Goal: Information Seeking & Learning: Learn about a topic

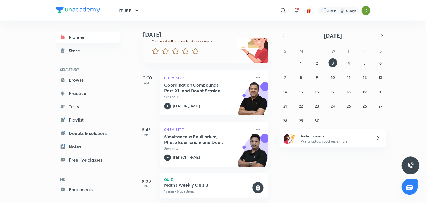
scroll to position [61, 0]
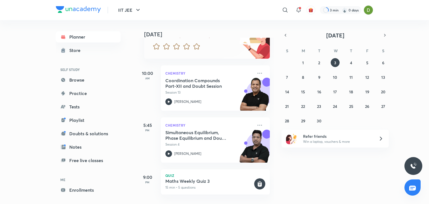
click at [85, 182] on h6 "ME" at bounding box center [88, 179] width 65 height 9
click at [92, 190] on link "Enrollments" at bounding box center [88, 189] width 65 height 11
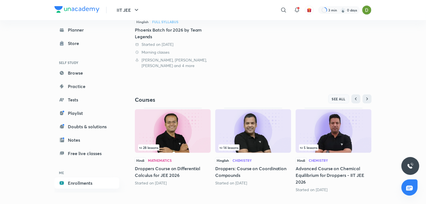
scroll to position [123, 0]
click at [341, 99] on span "SEE ALL" at bounding box center [339, 99] width 14 height 4
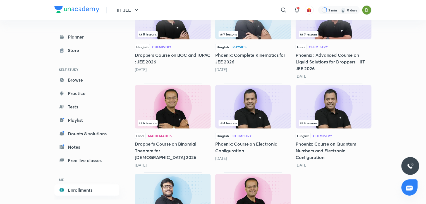
scroll to position [1118, 0]
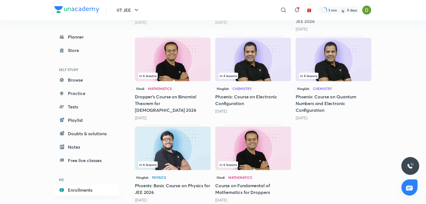
click at [353, 56] on img at bounding box center [334, 60] width 76 height 44
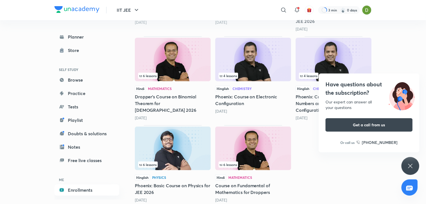
click at [323, 73] on div "4 lessons" at bounding box center [333, 76] width 69 height 6
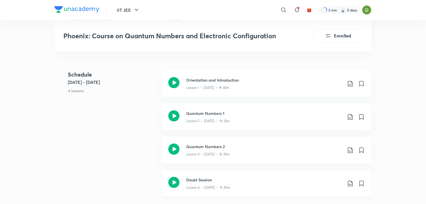
scroll to position [321, 0]
click at [172, 90] on div at bounding box center [173, 83] width 11 height 13
click at [367, 11] on img at bounding box center [366, 9] width 9 height 9
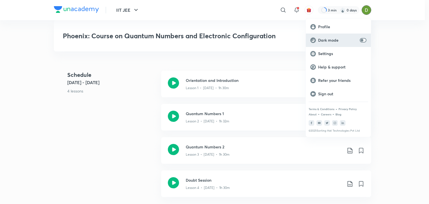
click at [361, 38] on input "checkbox" at bounding box center [361, 40] width 13 height 4
checkbox input "true"
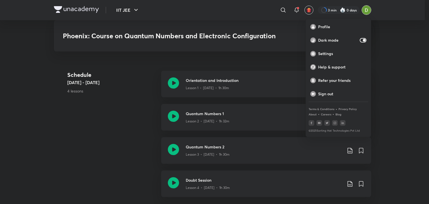
click at [119, 107] on div at bounding box center [214, 102] width 429 height 204
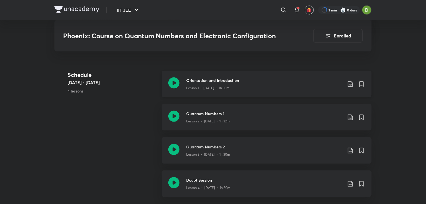
click at [171, 85] on icon at bounding box center [173, 82] width 11 height 11
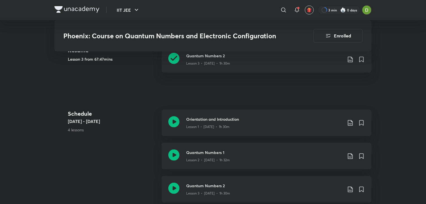
scroll to position [284, 0]
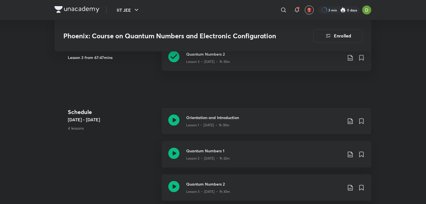
click at [351, 120] on icon at bounding box center [350, 121] width 7 height 7
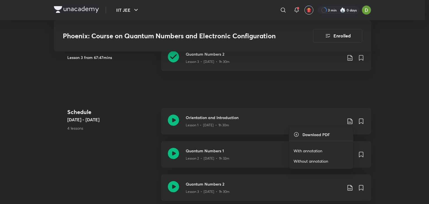
click at [317, 151] on p "With annotation" at bounding box center [307, 151] width 29 height 6
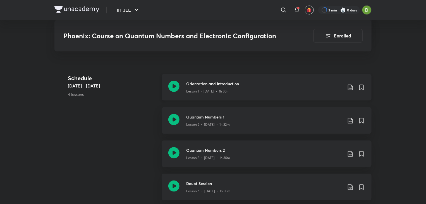
scroll to position [321, 0]
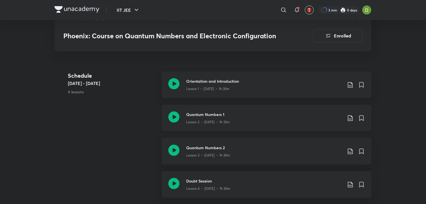
click at [351, 117] on icon at bounding box center [350, 118] width 7 height 7
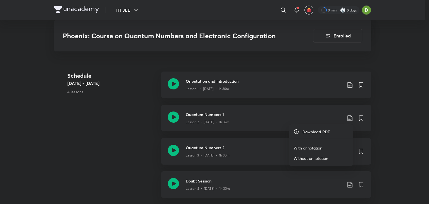
click at [307, 146] on p "With annotation" at bounding box center [307, 148] width 29 height 6
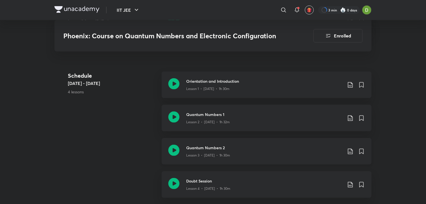
click at [349, 151] on icon at bounding box center [350, 151] width 7 height 7
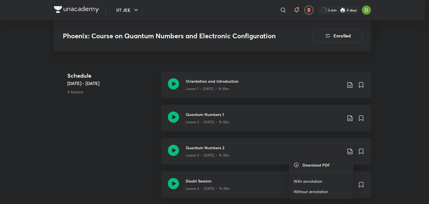
click at [298, 179] on p "With annotation" at bounding box center [307, 181] width 29 height 6
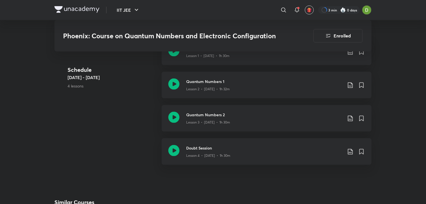
scroll to position [354, 0]
click at [351, 151] on icon at bounding box center [350, 151] width 7 height 7
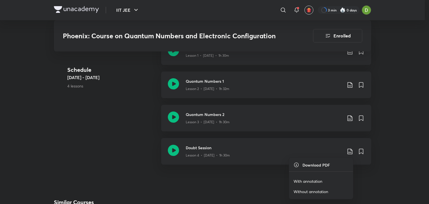
click at [306, 180] on p "With annotation" at bounding box center [307, 181] width 29 height 6
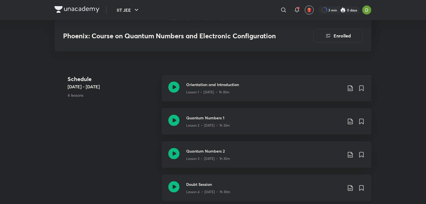
scroll to position [315, 0]
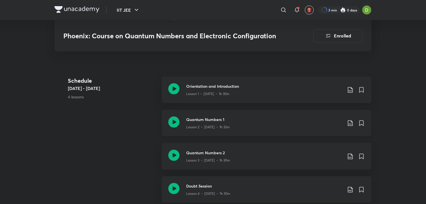
click at [174, 120] on icon at bounding box center [173, 121] width 11 height 11
